Goal: Transaction & Acquisition: Book appointment/travel/reservation

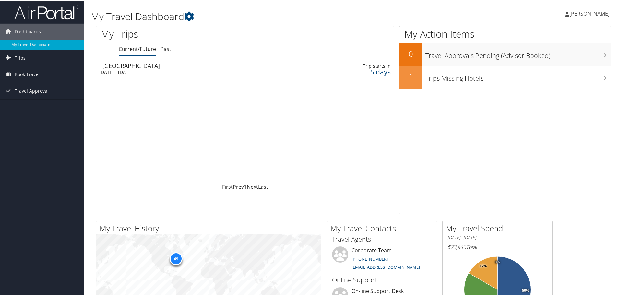
click at [275, 72] on div "Mon 13 Oct 2025 - Fri 17 Oct 2025" at bounding box center [191, 72] width 185 height 6
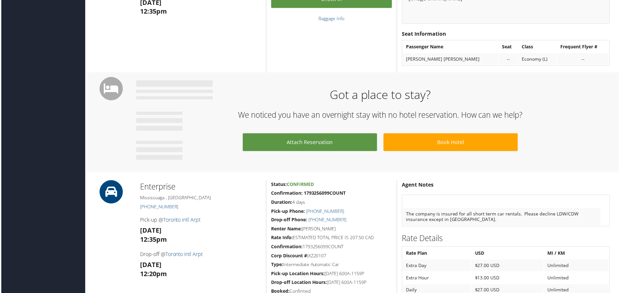
scroll to position [324, 0]
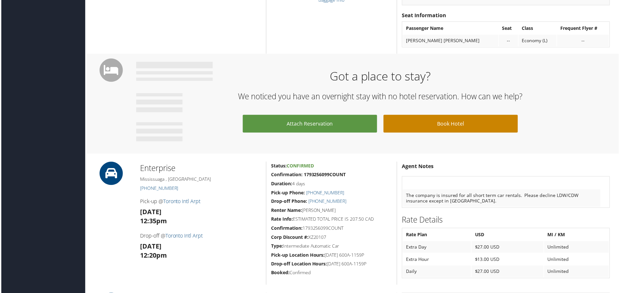
click at [428, 126] on link "Book Hotel" at bounding box center [451, 124] width 135 height 18
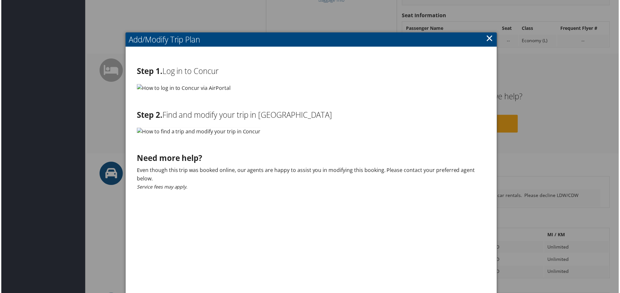
click at [487, 40] on link "×" at bounding box center [490, 37] width 7 height 13
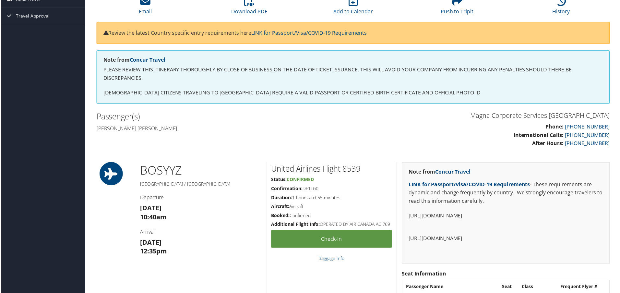
scroll to position [0, 0]
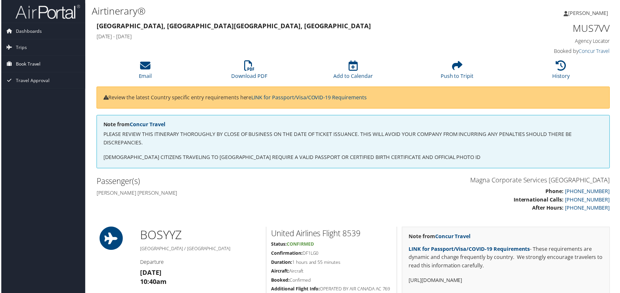
click at [13, 63] on link "Book Travel" at bounding box center [42, 64] width 84 height 16
click at [30, 46] on link "Trips" at bounding box center [42, 48] width 84 height 16
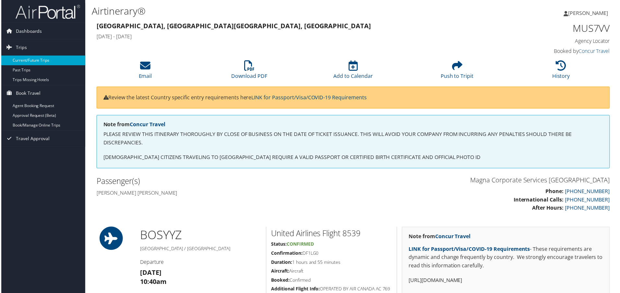
click at [35, 61] on link "Current/Future Trips" at bounding box center [42, 61] width 84 height 10
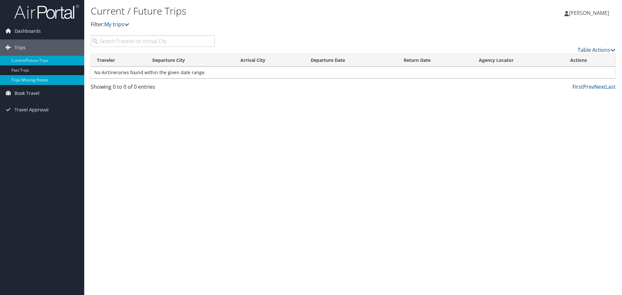
click at [52, 82] on link "Trips Missing Hotels" at bounding box center [42, 80] width 84 height 10
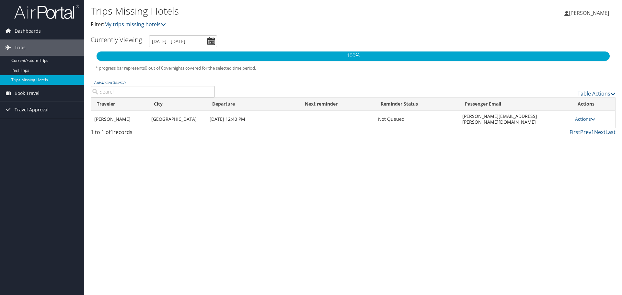
click at [121, 117] on td "[PERSON_NAME]" at bounding box center [119, 120] width 57 height 18
click at [588, 117] on link "Actions" at bounding box center [585, 119] width 20 height 6
click at [375, 70] on h5 "* progress bar represents 0 out of 0 overnights covered for the selected time p…" at bounding box center [353, 68] width 515 height 6
click at [145, 112] on td "[PERSON_NAME]" at bounding box center [119, 120] width 57 height 18
click at [22, 104] on span "Travel Approval" at bounding box center [32, 110] width 34 height 16
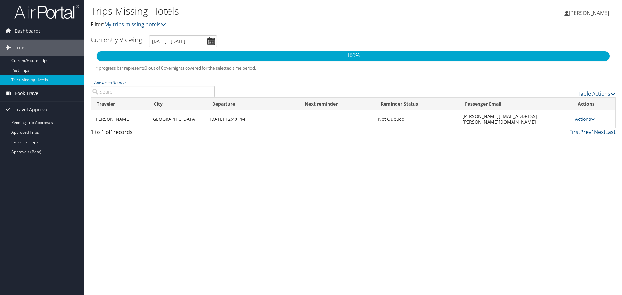
click at [23, 95] on span "Book Travel" at bounding box center [27, 93] width 25 height 16
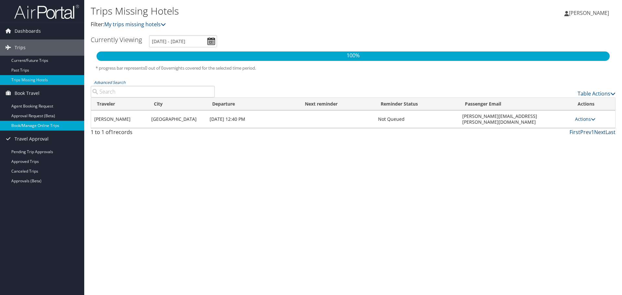
click at [25, 123] on link "Book/Manage Online Trips" at bounding box center [42, 126] width 84 height 10
